Goal: Task Accomplishment & Management: Manage account settings

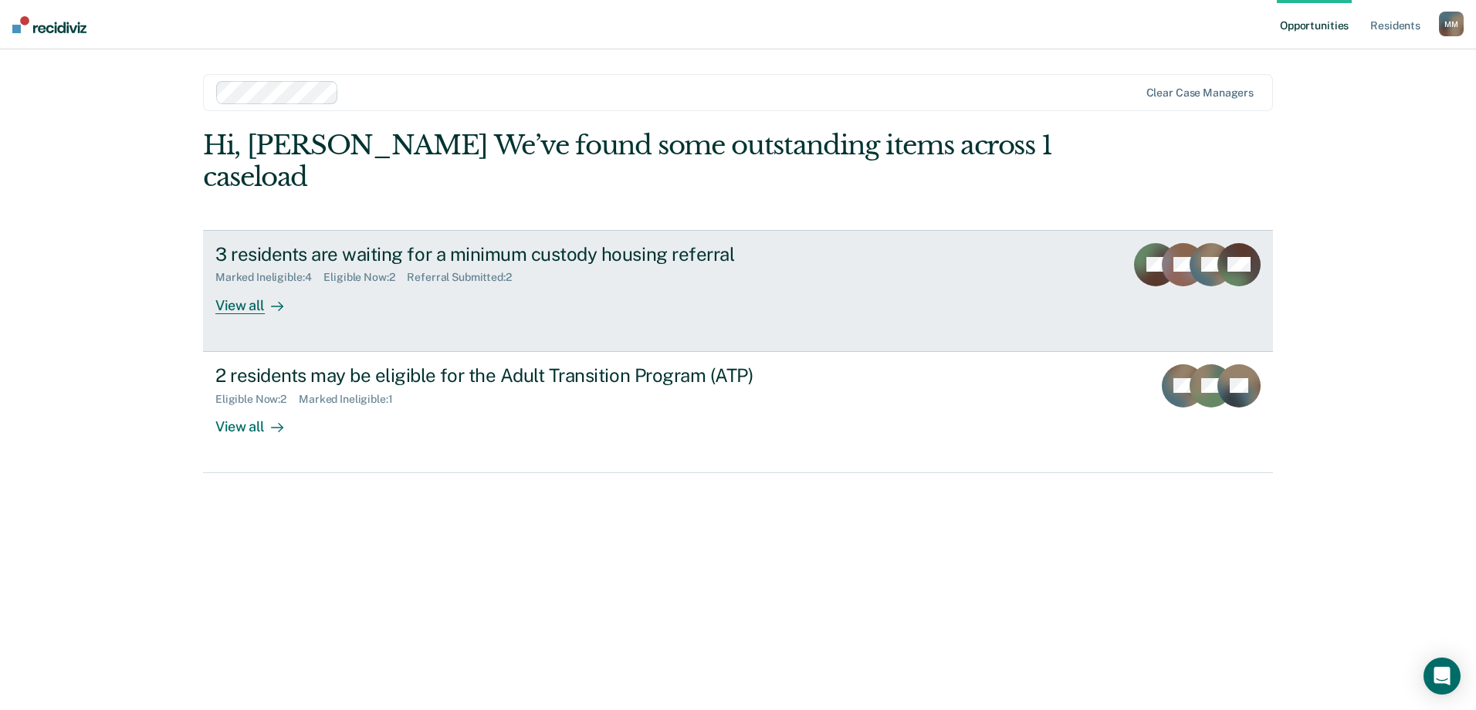
click at [299, 319] on link "3 residents are waiting for a minimum custody housing referral Marked Ineligibl…" at bounding box center [738, 291] width 1070 height 122
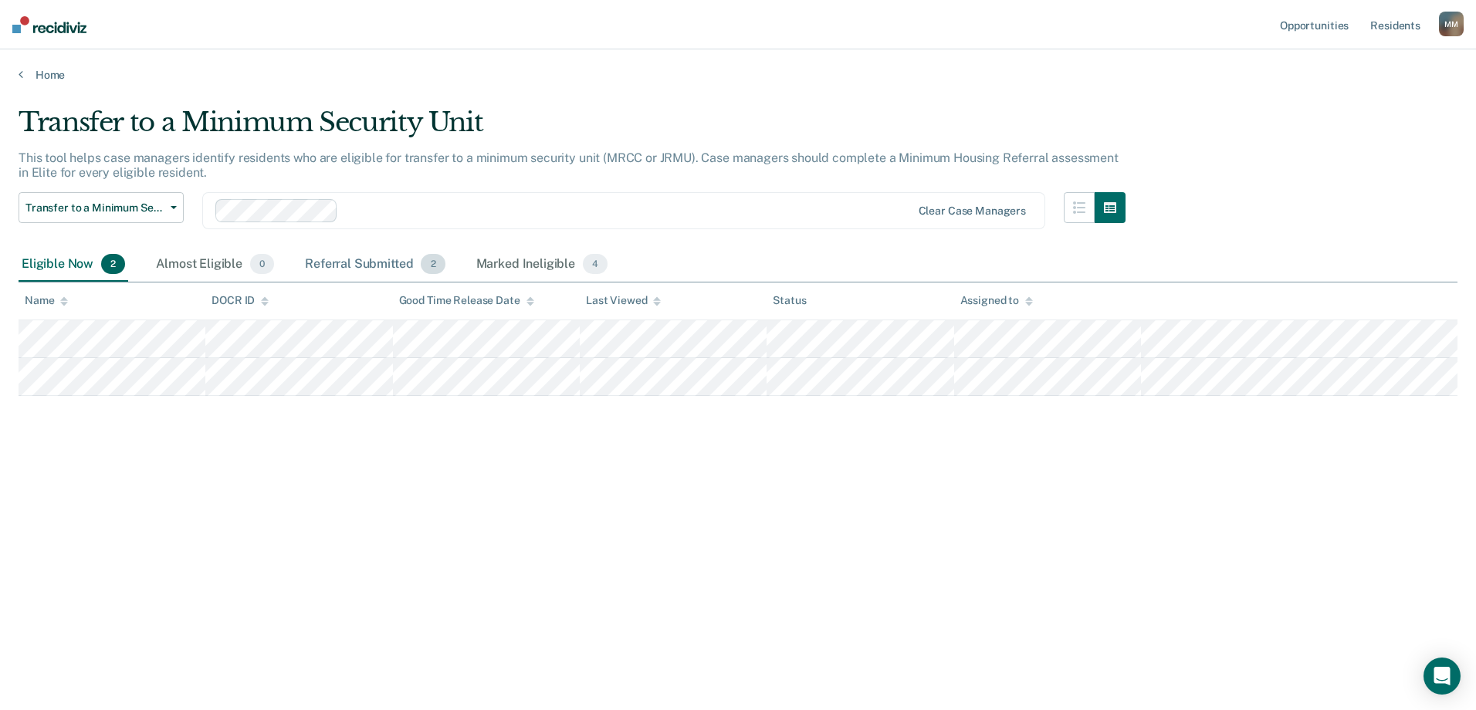
click at [391, 258] on div "Referral Submitted 2" at bounding box center [375, 265] width 146 height 34
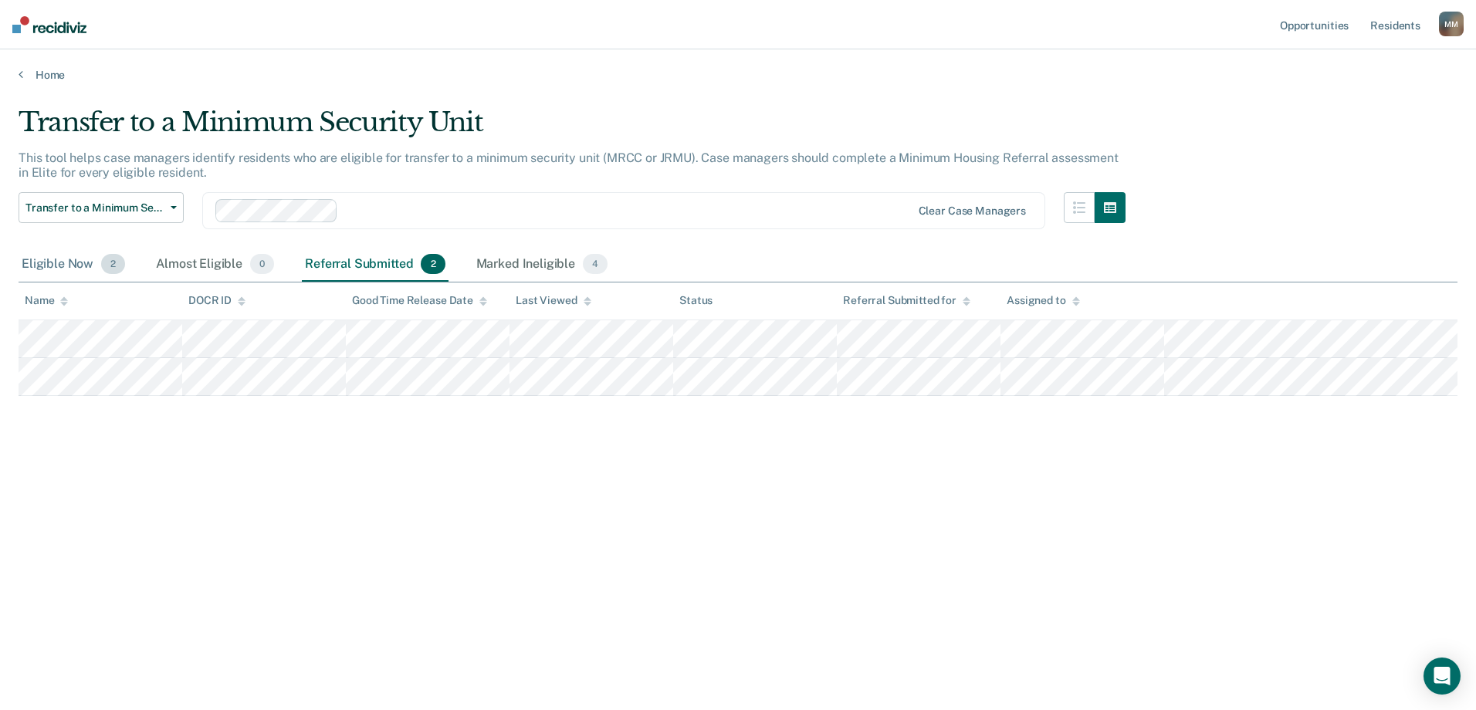
click at [73, 268] on div "Eligible Now 2" at bounding box center [74, 265] width 110 height 34
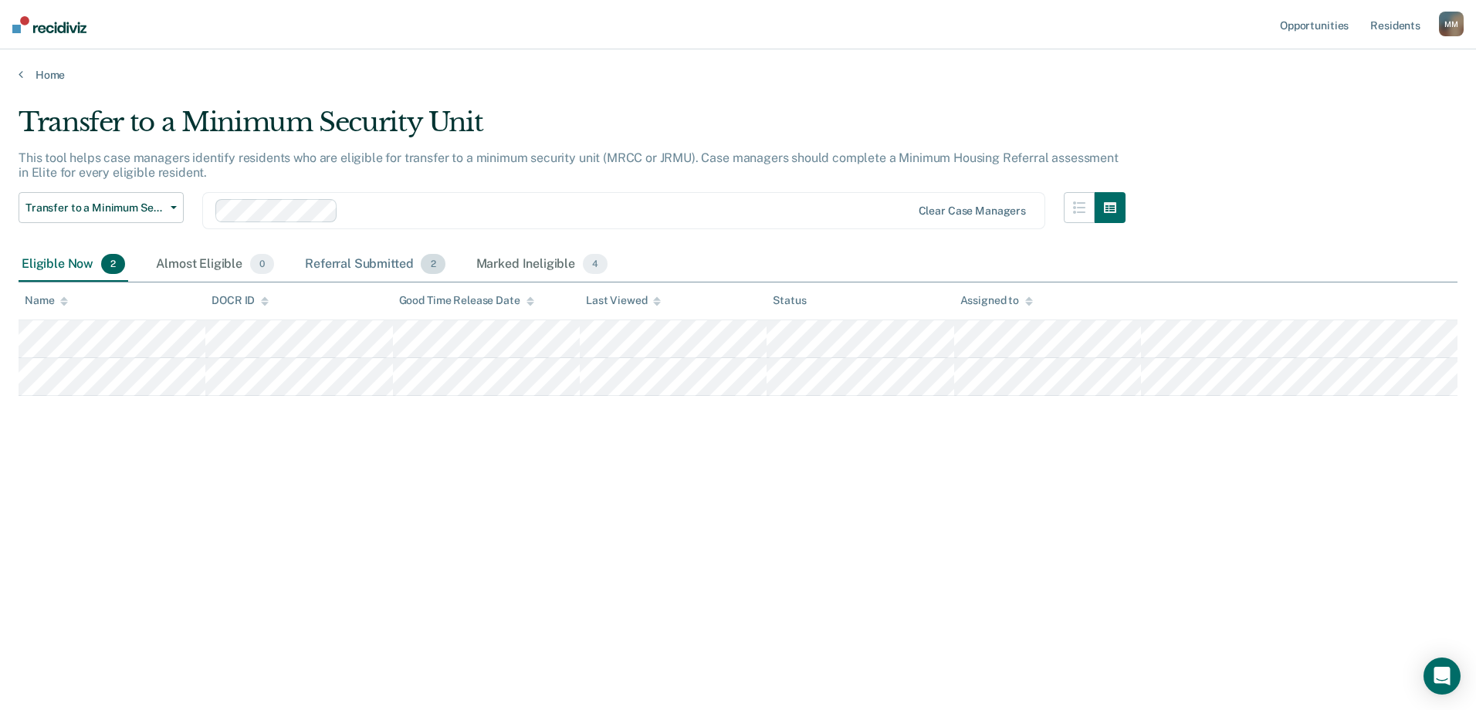
click at [337, 269] on div "Referral Submitted 2" at bounding box center [375, 265] width 146 height 34
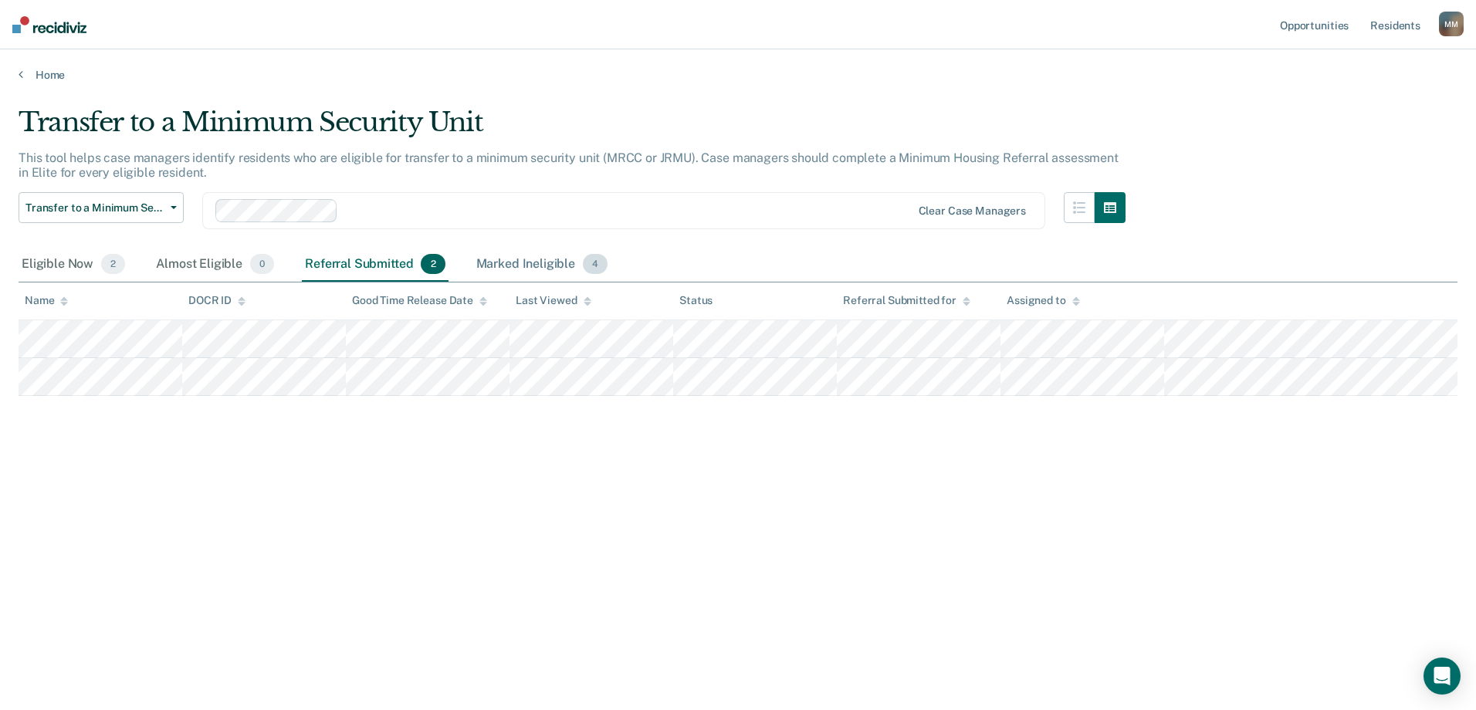
click at [509, 263] on div "Marked Ineligible 4" at bounding box center [542, 265] width 138 height 34
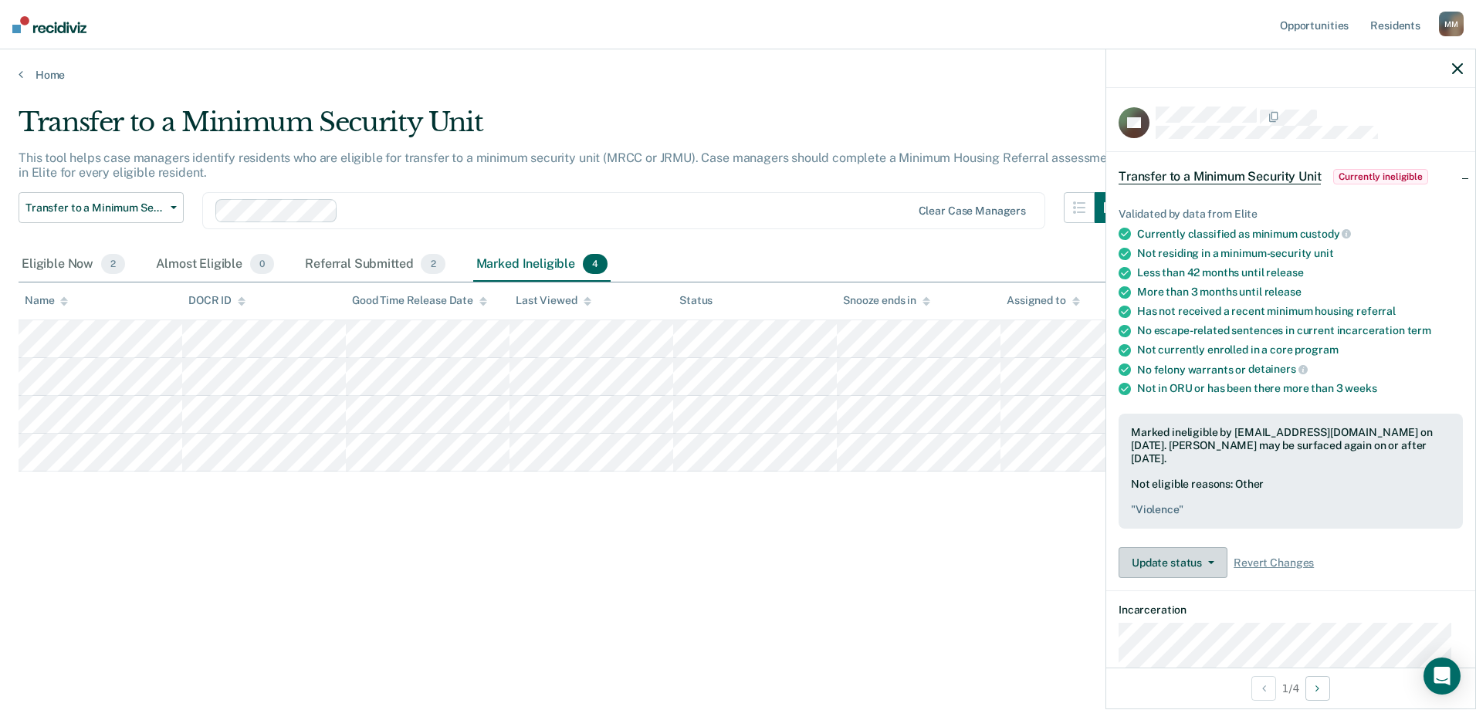
click at [1224, 564] on button "Update status" at bounding box center [1173, 562] width 109 height 31
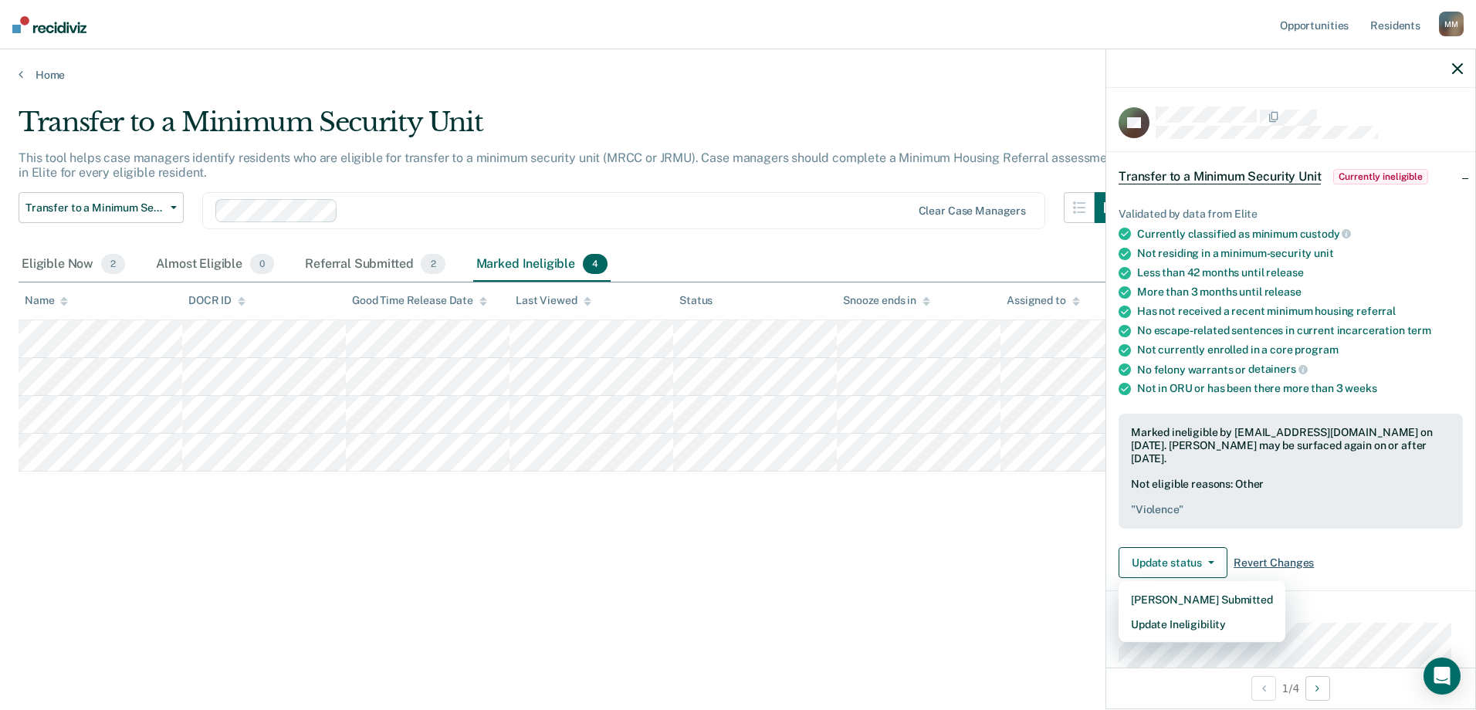
click at [1262, 567] on span "Revert Changes" at bounding box center [1274, 563] width 80 height 13
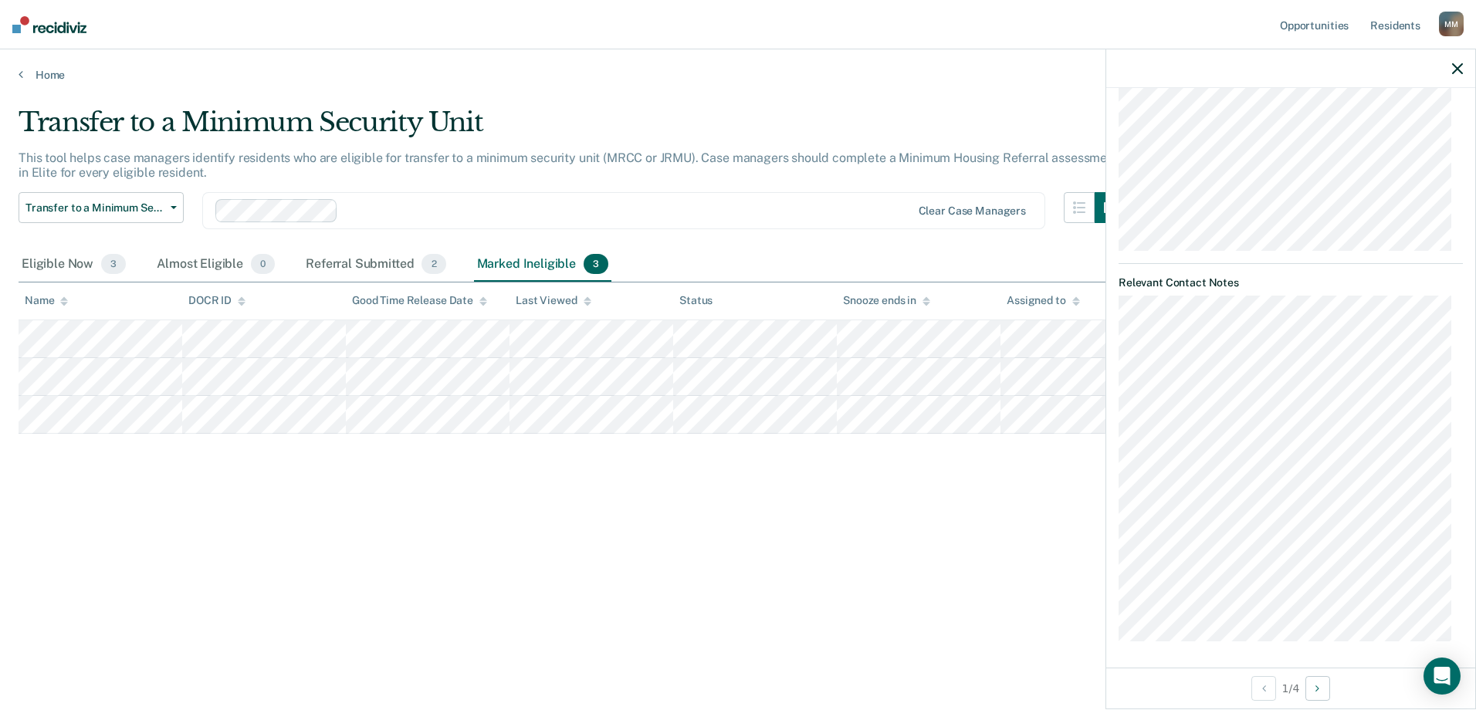
scroll to position [475, 0]
click at [1323, 683] on button "Next Opportunity" at bounding box center [1318, 688] width 25 height 25
click at [1326, 685] on button "Next Opportunity" at bounding box center [1318, 688] width 25 height 25
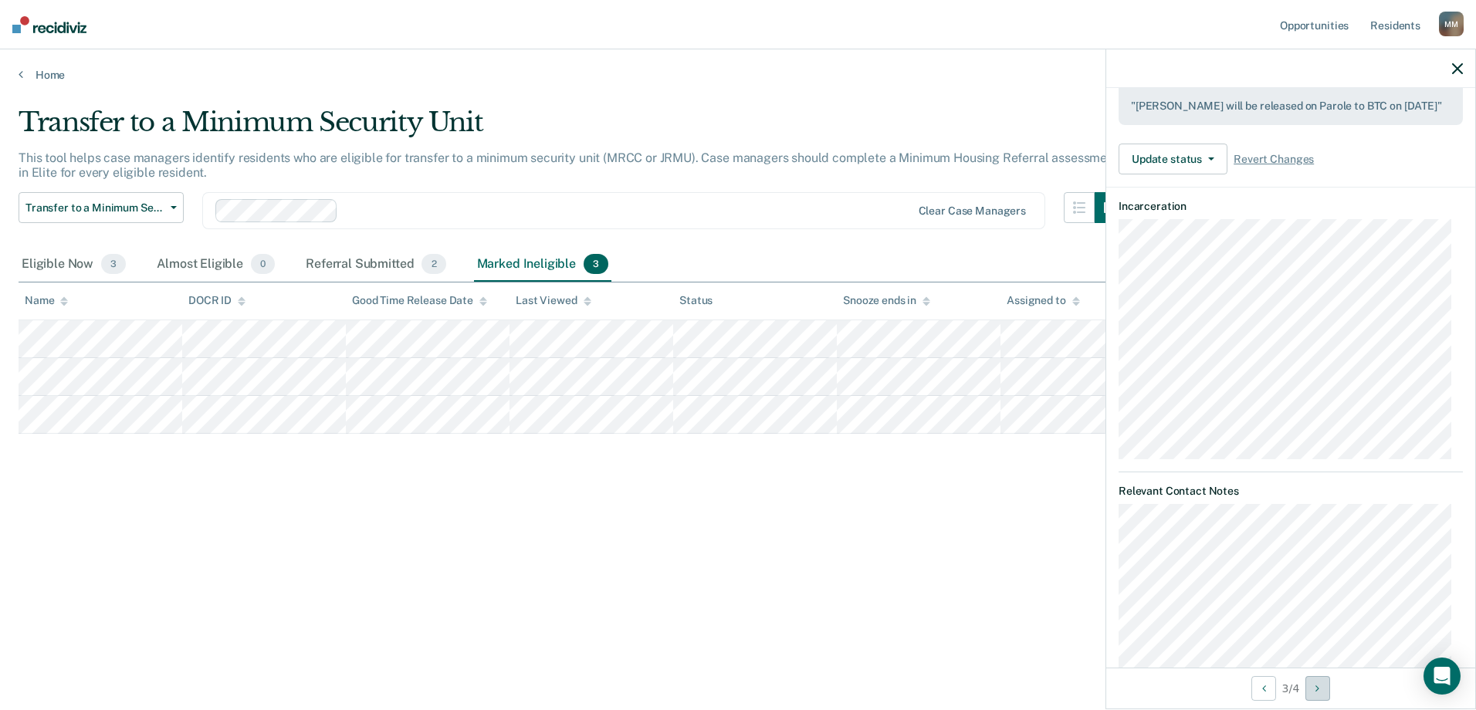
scroll to position [352, 0]
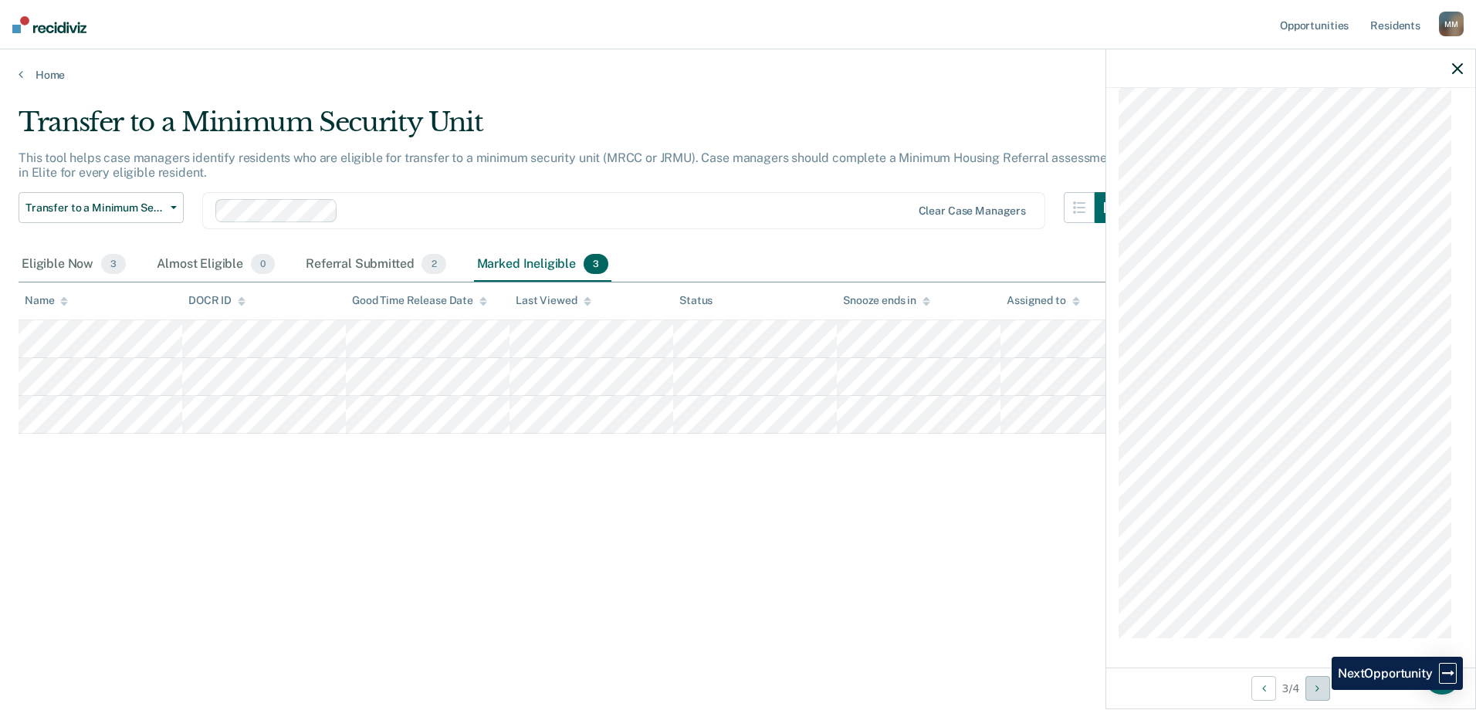
click at [1319, 690] on icon "Next Opportunity" at bounding box center [1318, 688] width 4 height 11
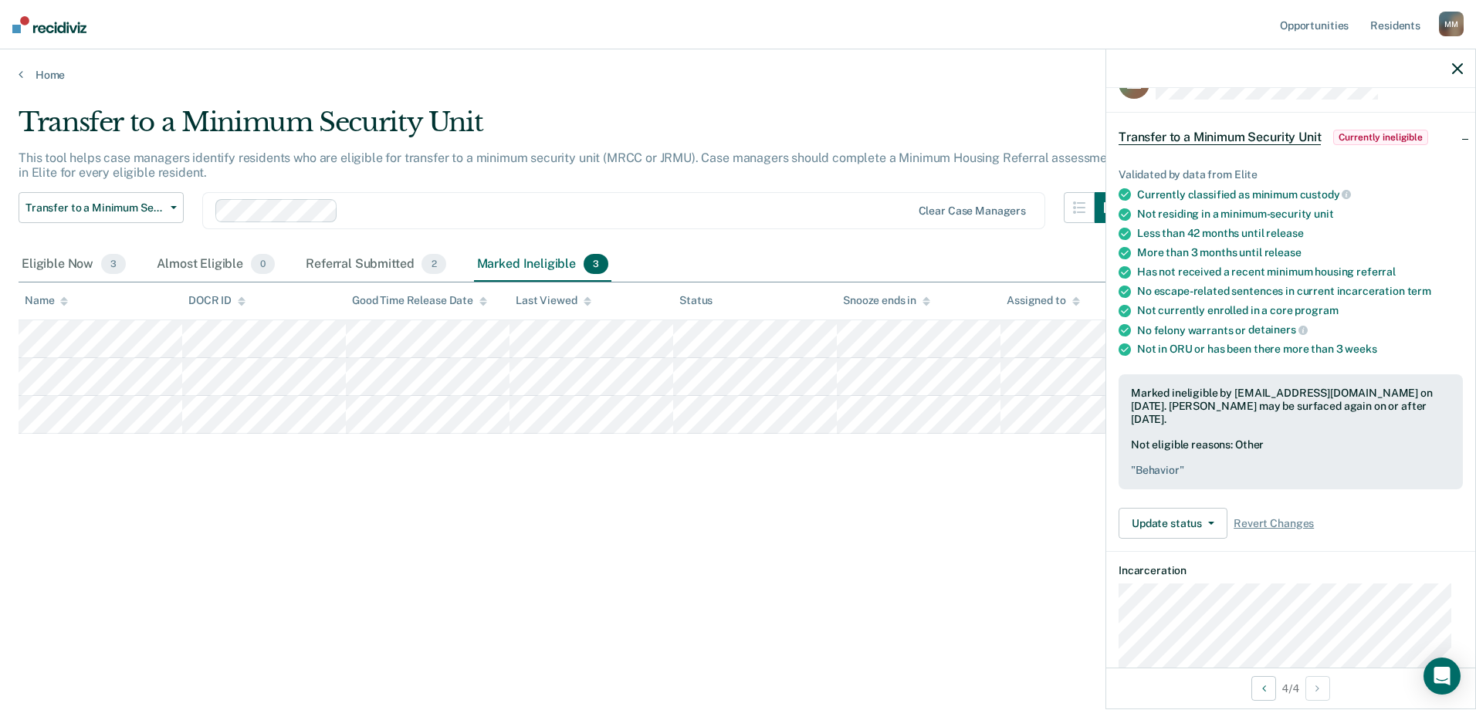
scroll to position [18, 0]
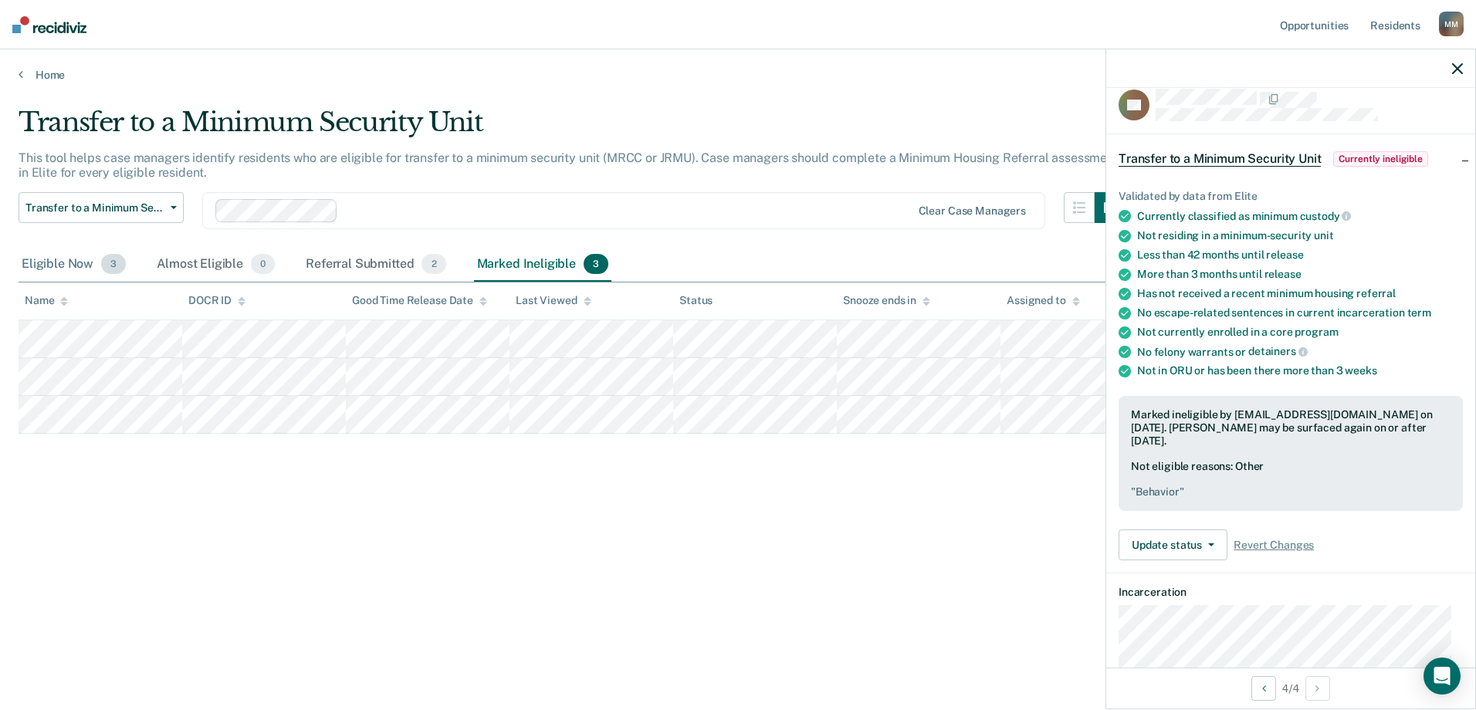
click at [78, 266] on div "Eligible Now 3" at bounding box center [74, 265] width 110 height 34
